Goal: Transaction & Acquisition: Purchase product/service

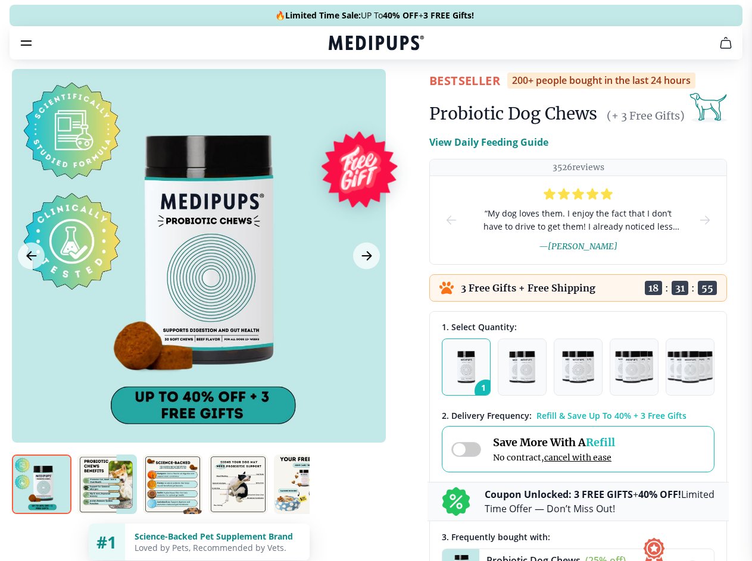
click at [342, 95] on span "Supplements" at bounding box center [372, 101] width 60 height 12
click at [403, 94] on icon "button" at bounding box center [410, 101] width 14 height 14
click at [718, 50] on icon "cart" at bounding box center [725, 43] width 14 height 14
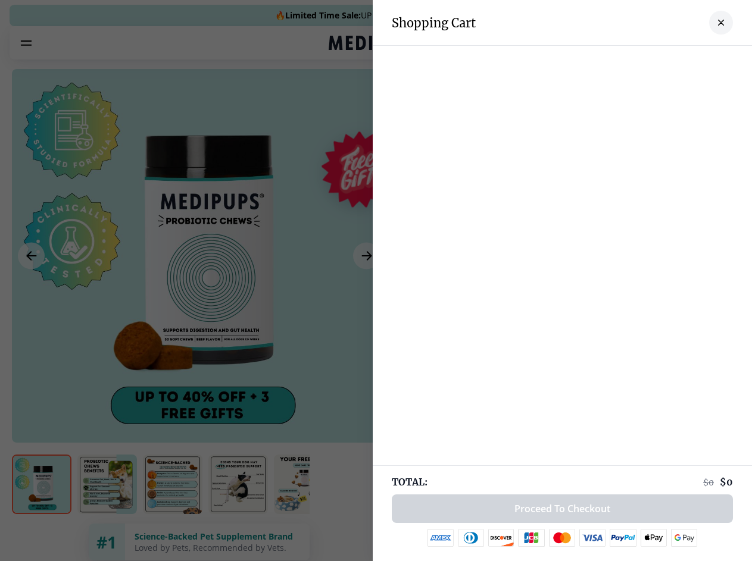
click at [672, 60] on div at bounding box center [562, 58] width 379 height 24
click at [711, 60] on div at bounding box center [562, 58] width 379 height 24
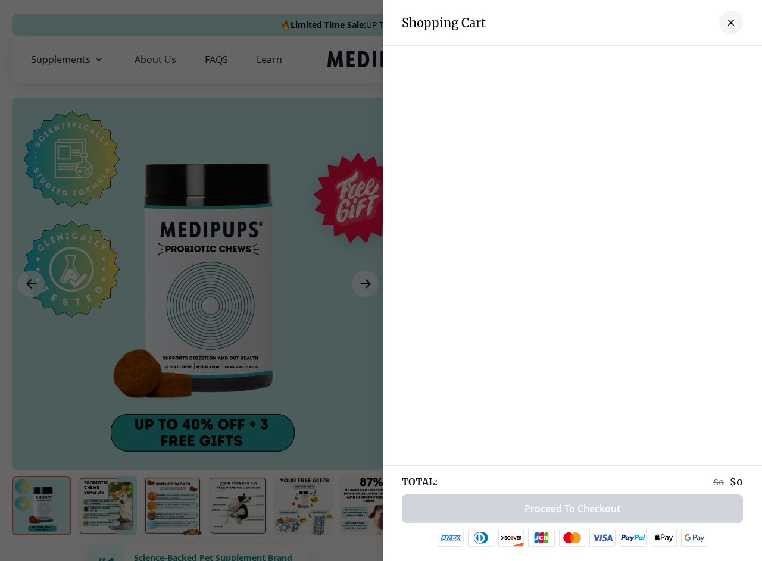
click at [198, 284] on div at bounding box center [381, 280] width 762 height 561
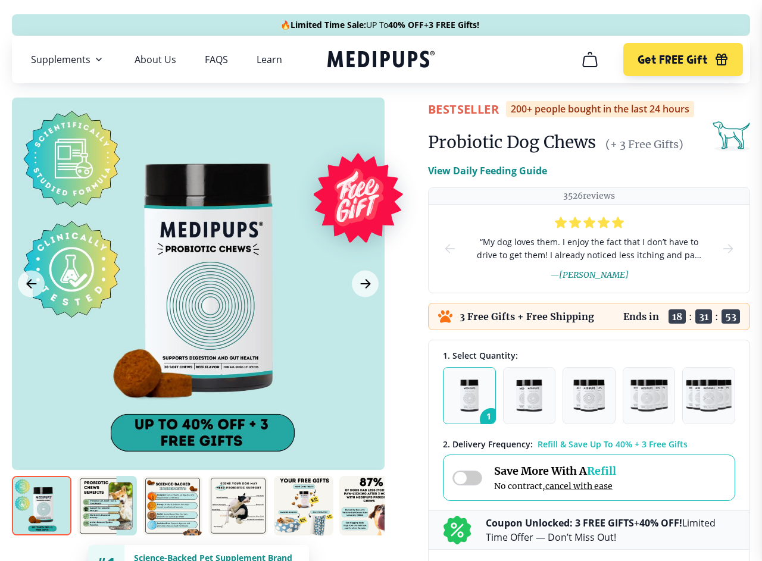
click at [31, 284] on icon "Previous Image" at bounding box center [31, 284] width 9 height 8
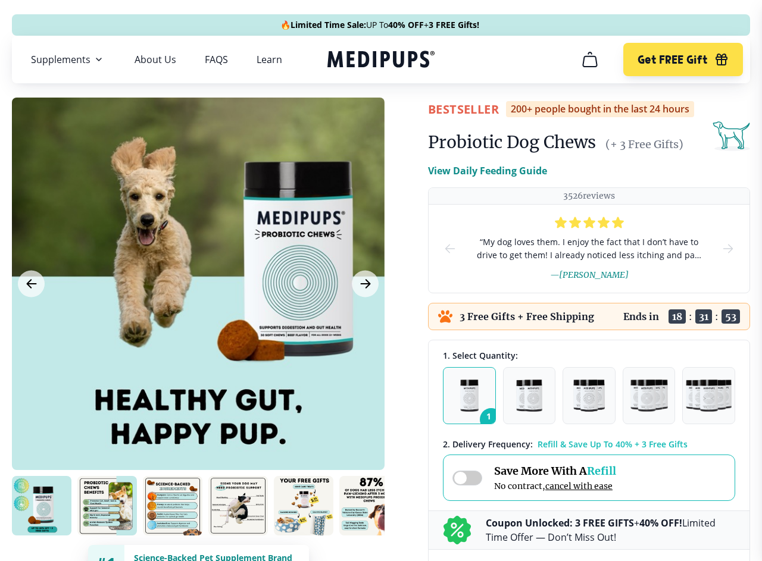
click at [365, 284] on icon "Next Image" at bounding box center [365, 284] width 9 height 8
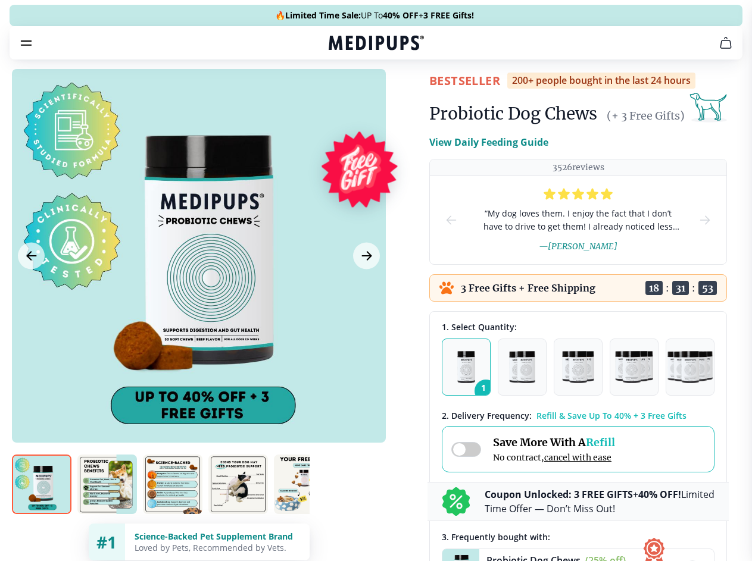
click at [42, 506] on img at bounding box center [42, 485] width 60 height 60
